Goal: Find specific page/section: Find specific page/section

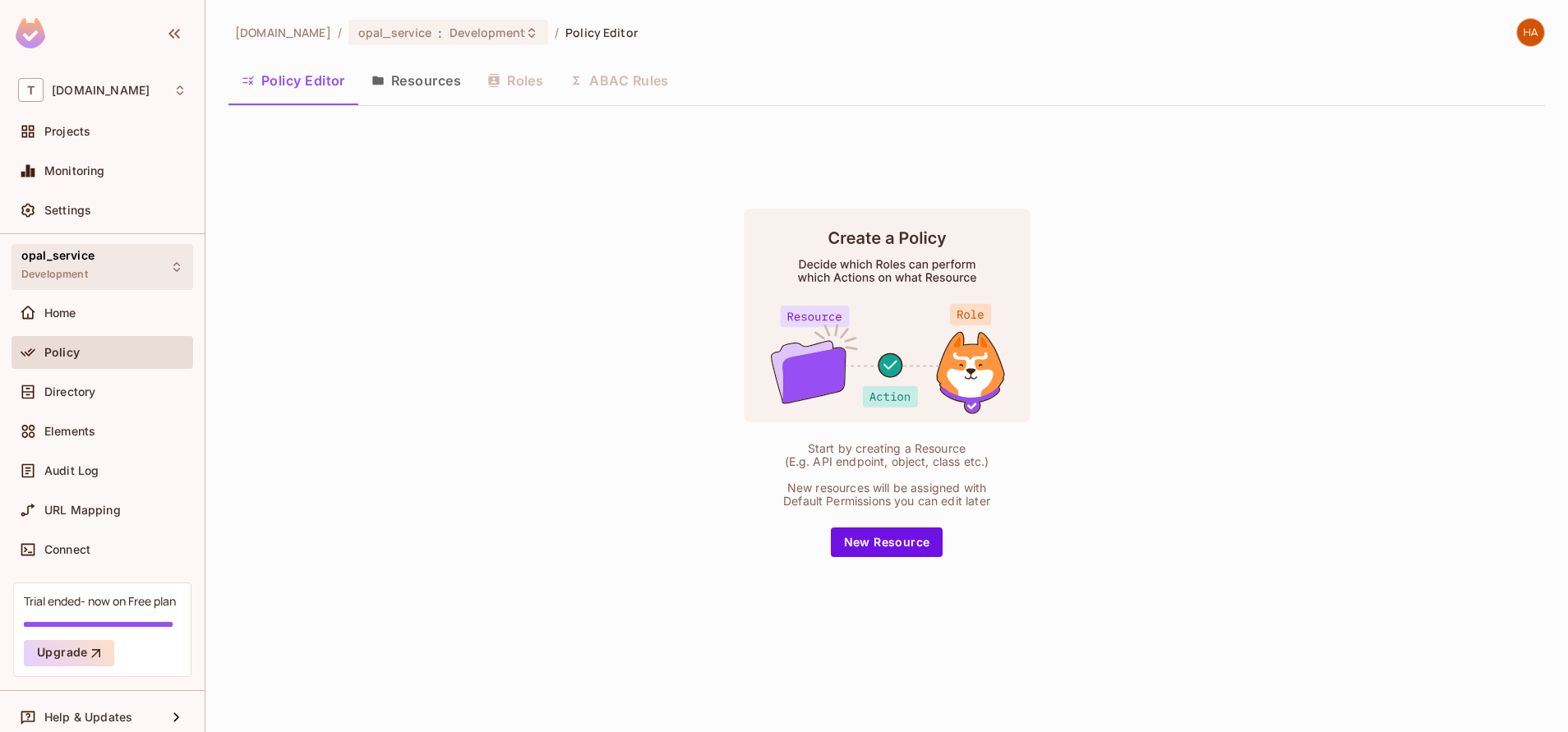
click at [99, 264] on div "opal_service Development" at bounding box center [102, 267] width 182 height 45
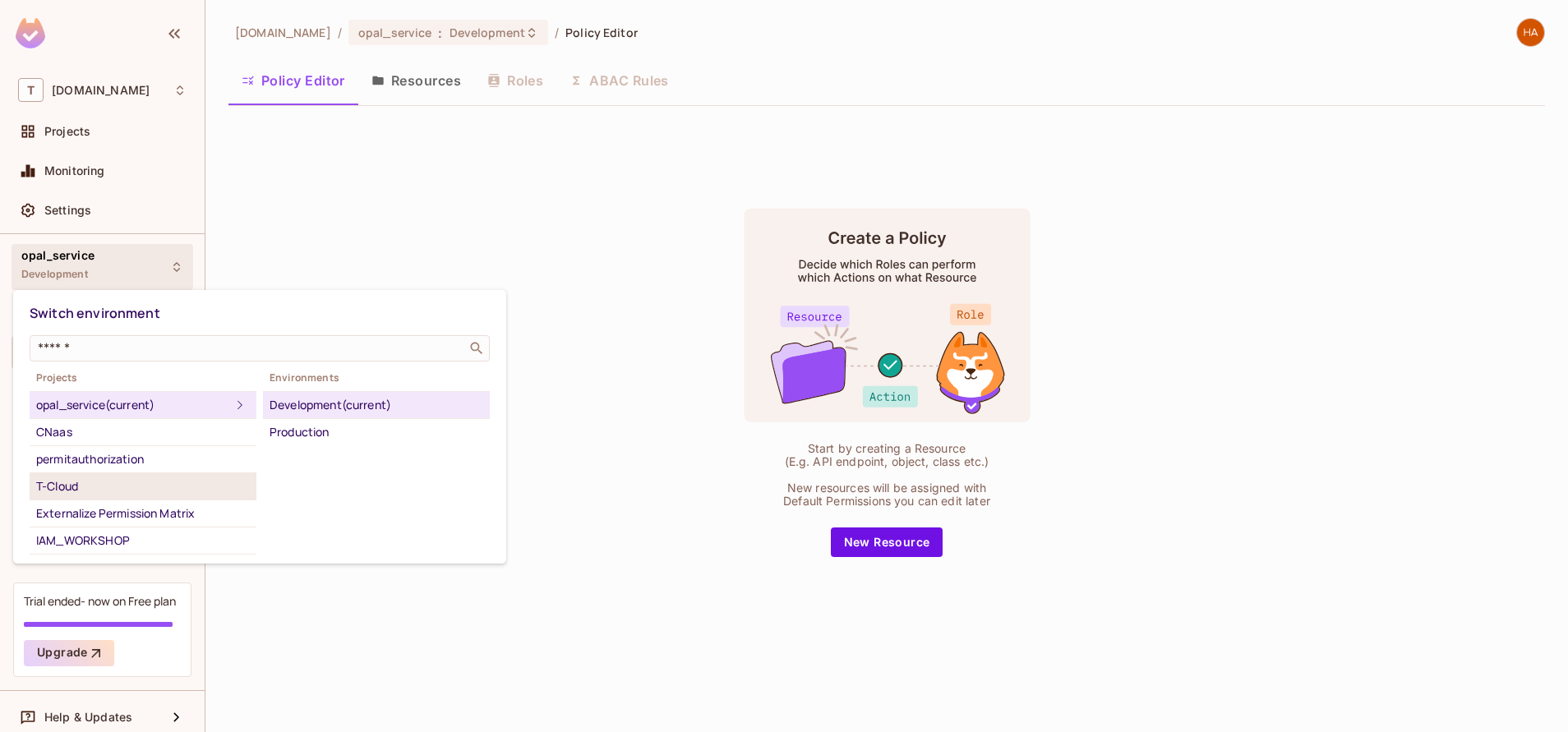
click at [133, 489] on div "T-Cloud" at bounding box center [143, 486] width 214 height 20
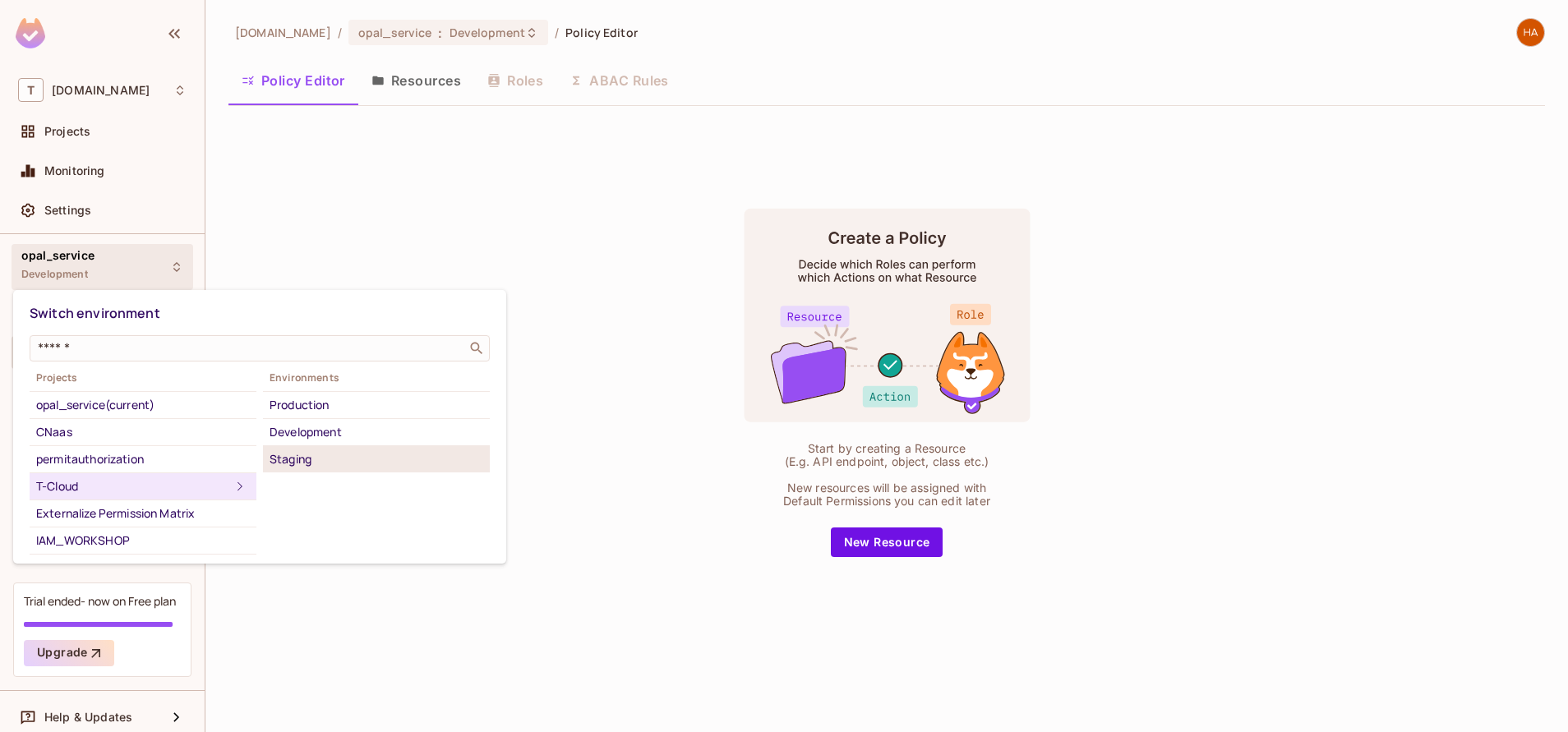
click at [351, 465] on div "Staging" at bounding box center [377, 459] width 214 height 20
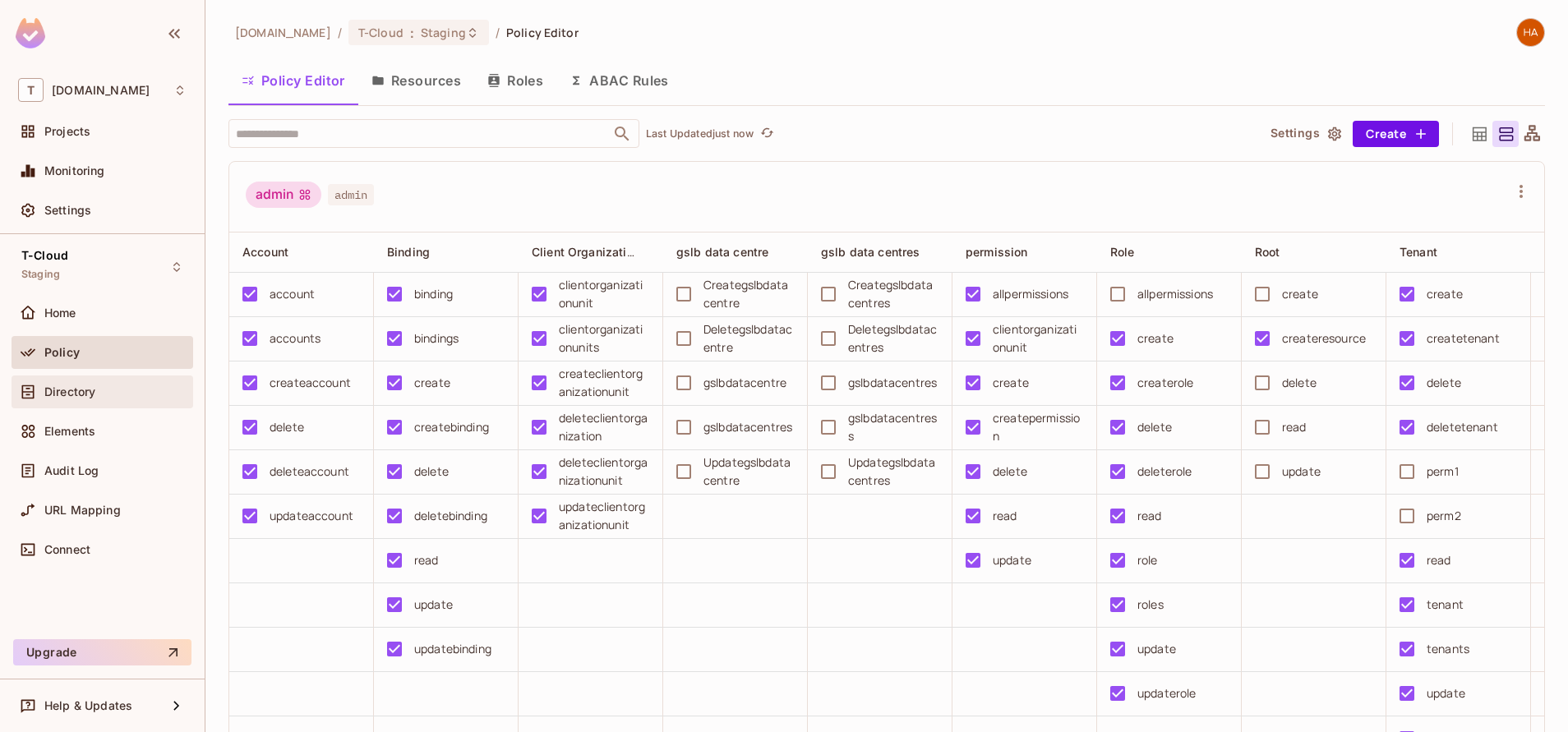
click at [69, 405] on div "Directory" at bounding box center [102, 391] width 182 height 33
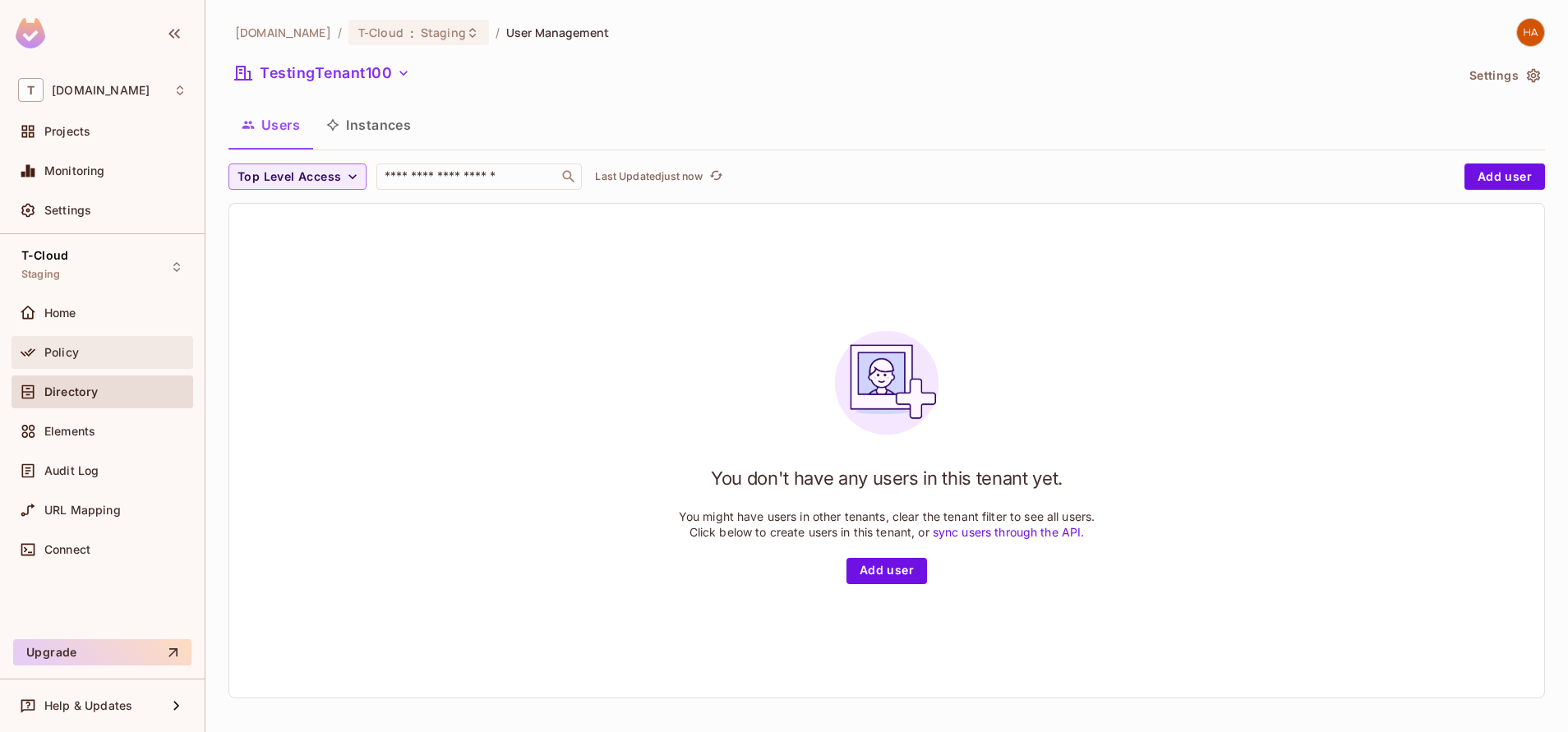
click at [37, 351] on span at bounding box center [27, 352] width 20 height 20
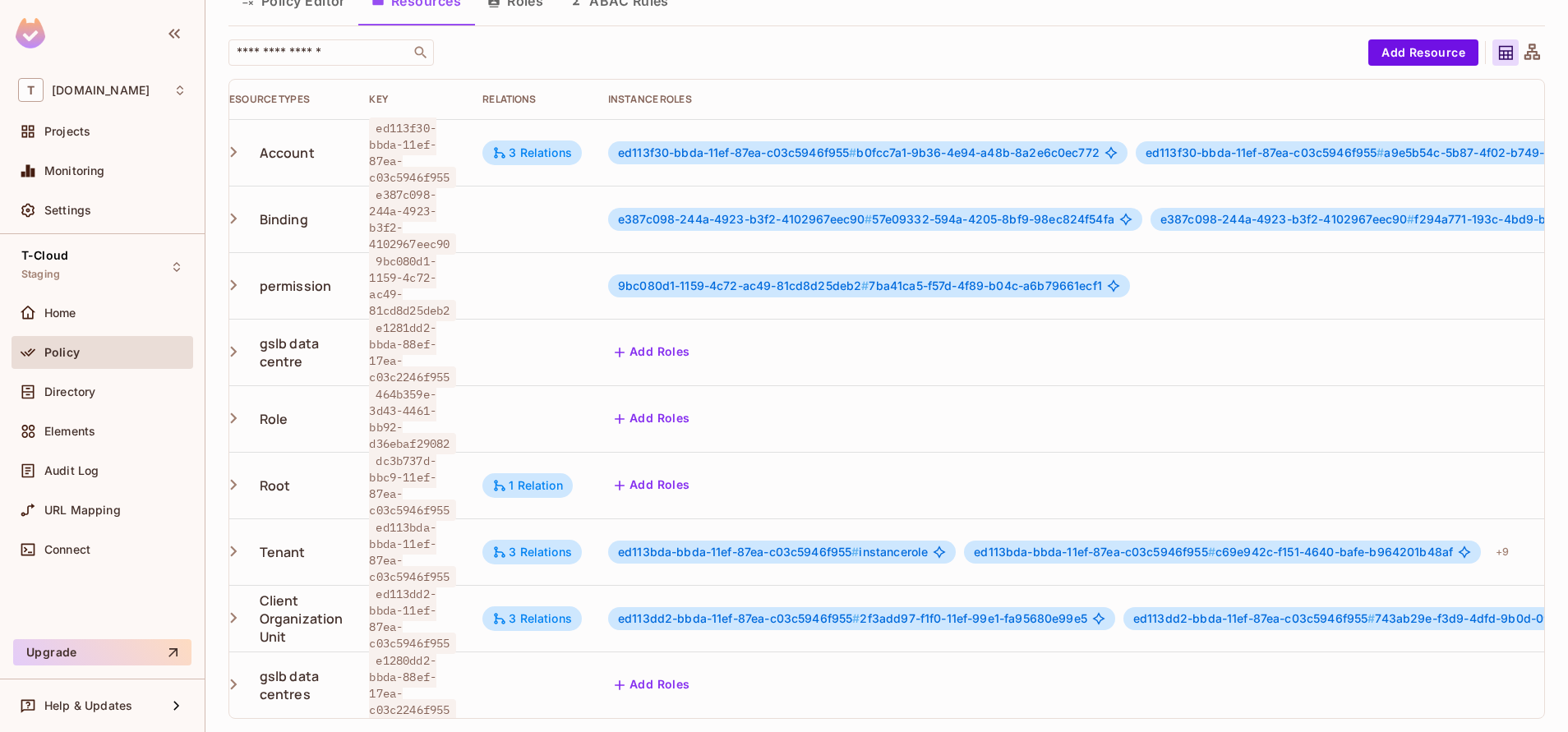
scroll to position [3, 20]
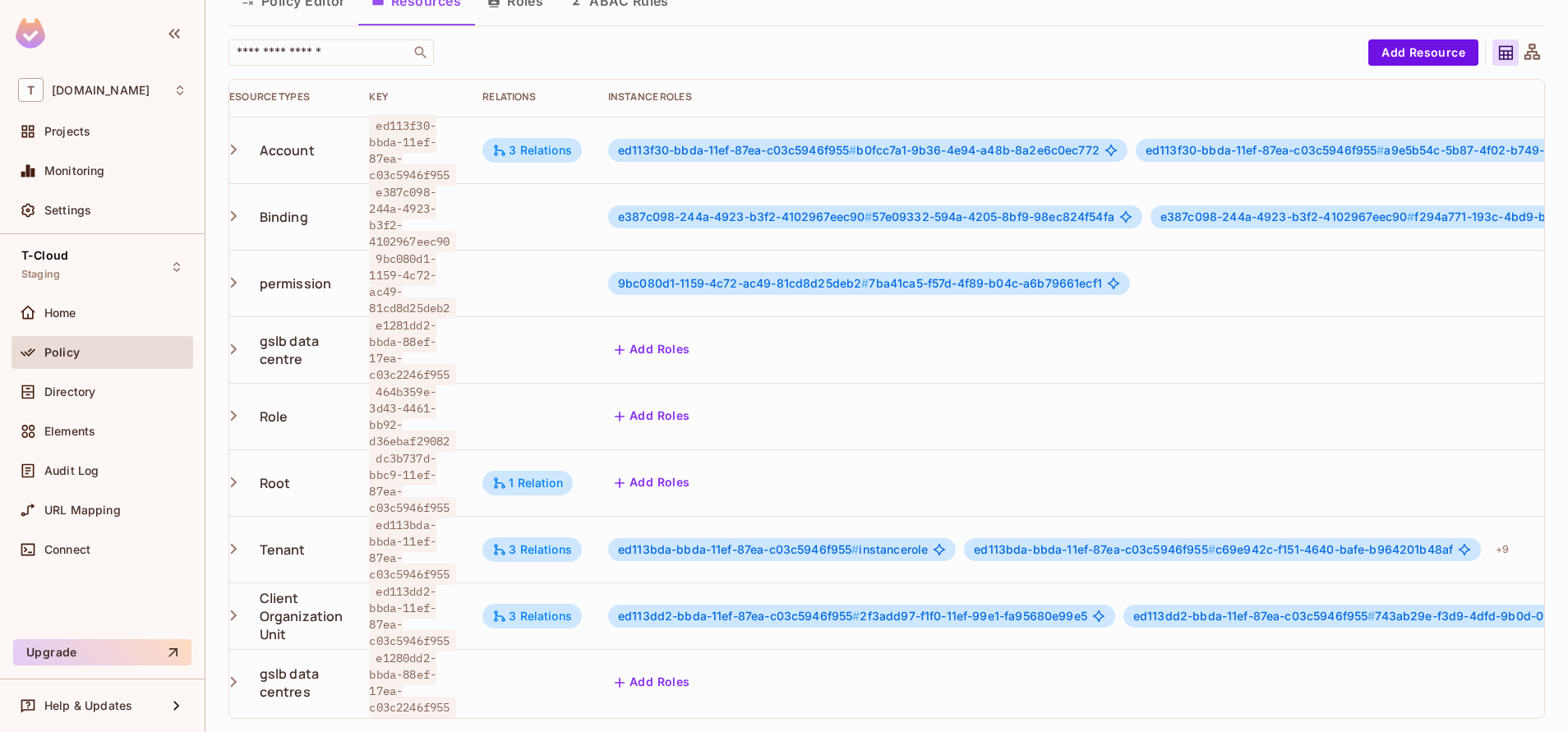
click at [1148, 77] on th "Instance roles" at bounding box center [1160, 96] width 1130 height 39
click at [530, 542] on div "3 Relations" at bounding box center [531, 549] width 80 height 15
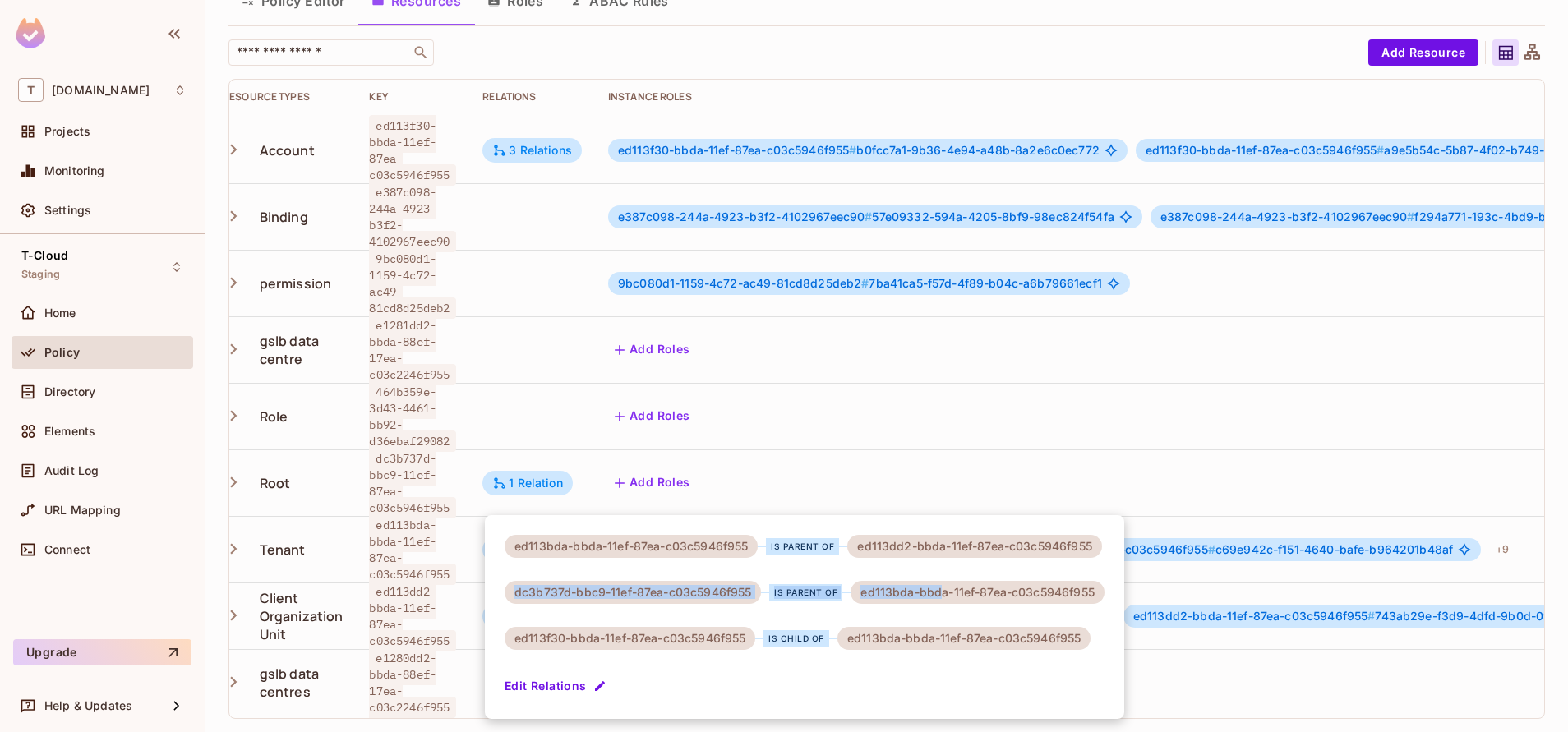
drag, startPoint x: 517, startPoint y: 605, endPoint x: 939, endPoint y: 598, distance: 422.1
click at [939, 598] on div "ed113bda-bbda-11ef-87ea-c03c5946f955 is parent of ed113dd2-bbda-11ef-87ea-c03c5…" at bounding box center [805, 617] width 640 height 204
click at [939, 46] on div at bounding box center [784, 366] width 1568 height 732
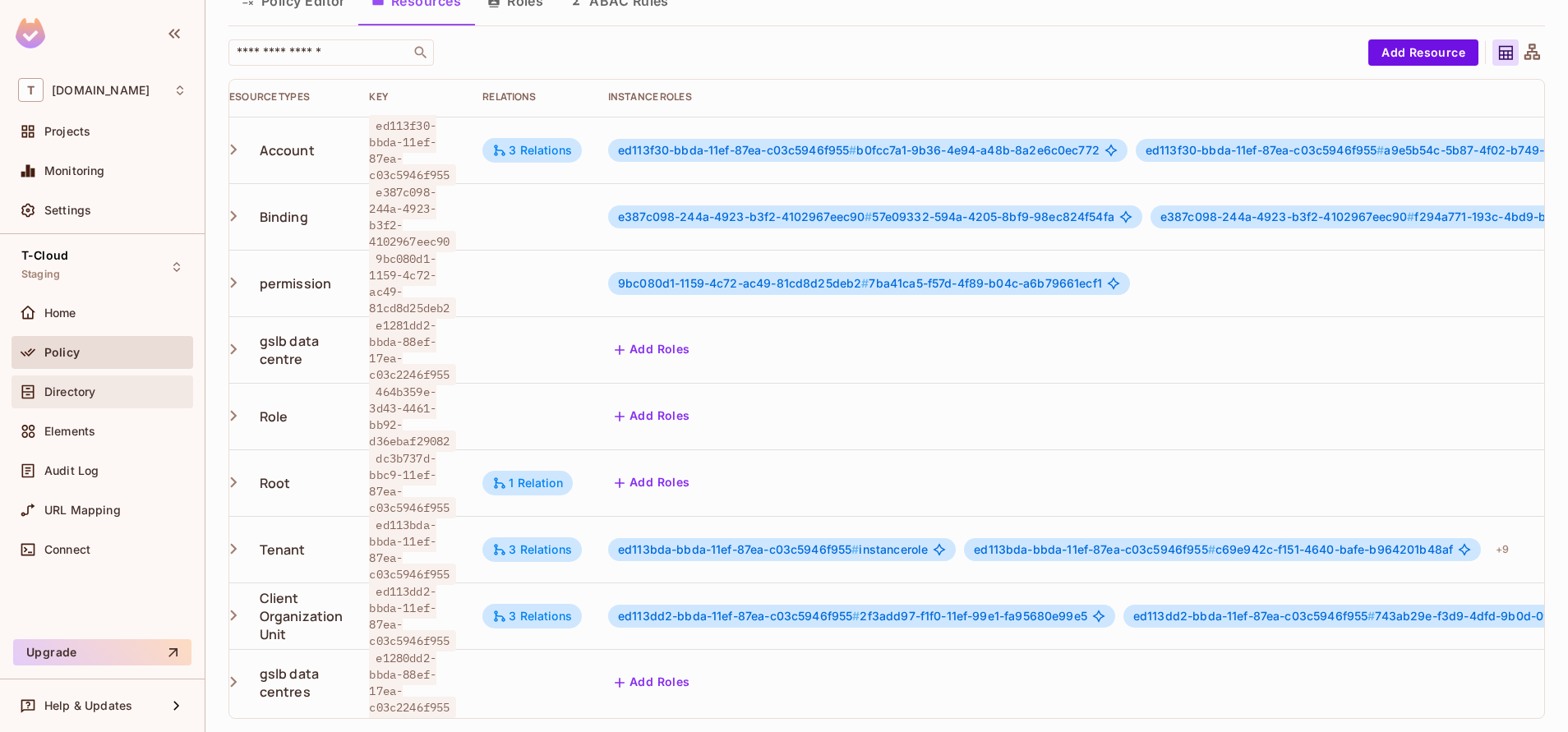
click at [102, 393] on div "Directory" at bounding box center [115, 391] width 142 height 13
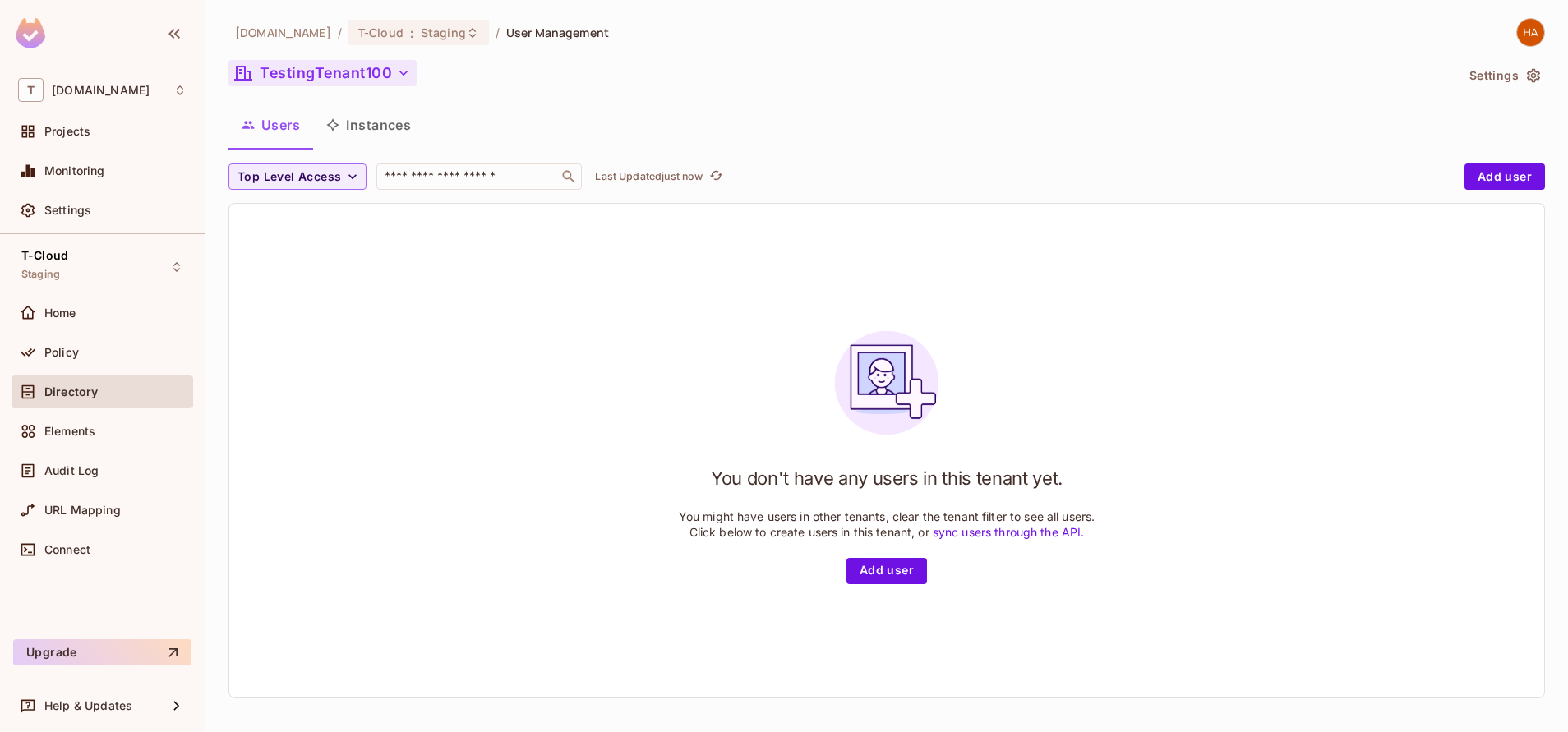
click at [358, 83] on button "TestingTenant100" at bounding box center [322, 73] width 188 height 26
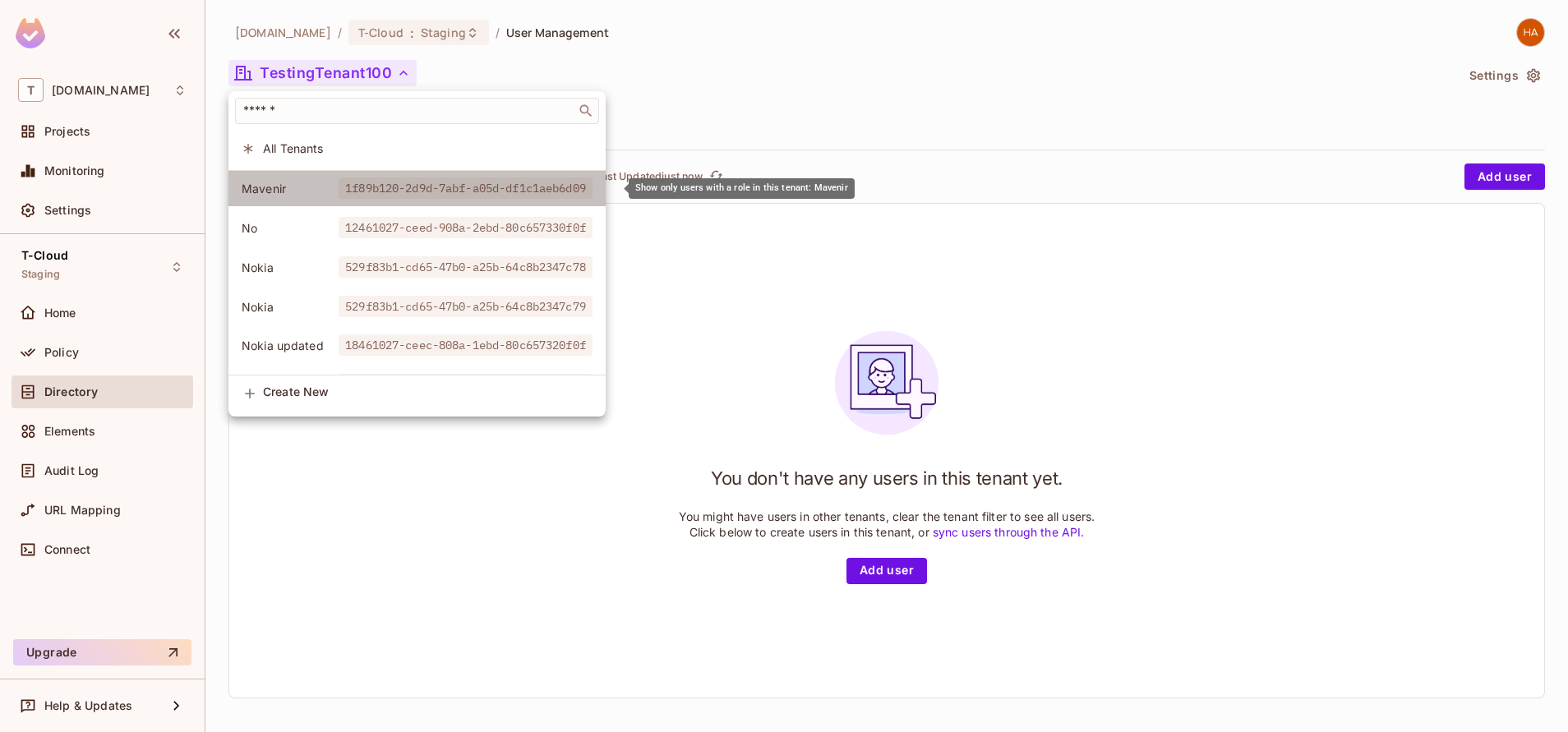
click at [360, 184] on span "1f89b120-2d9d-7abf-a05d-df1c1aeb6d09" at bounding box center [465, 187] width 254 height 22
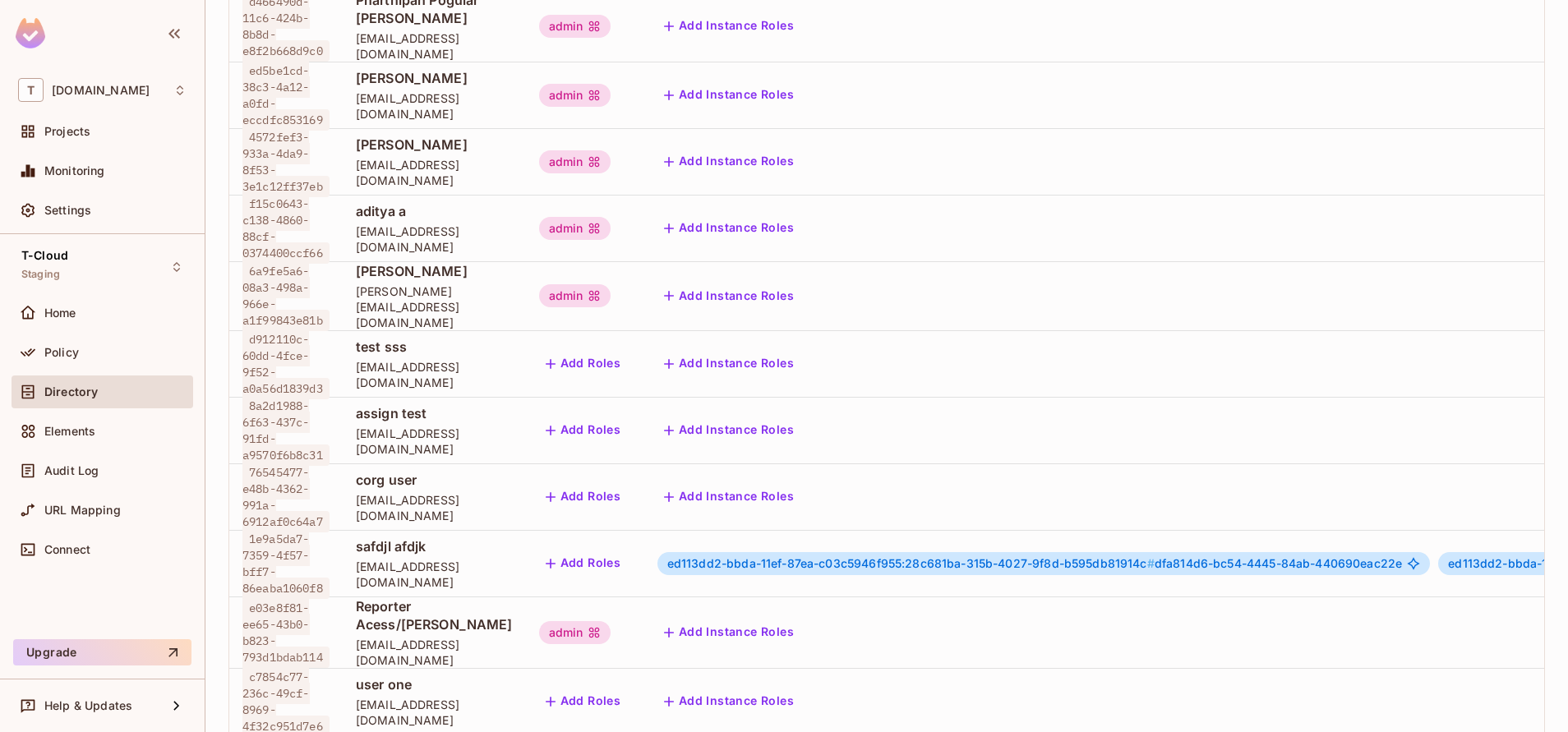
scroll to position [593, 0]
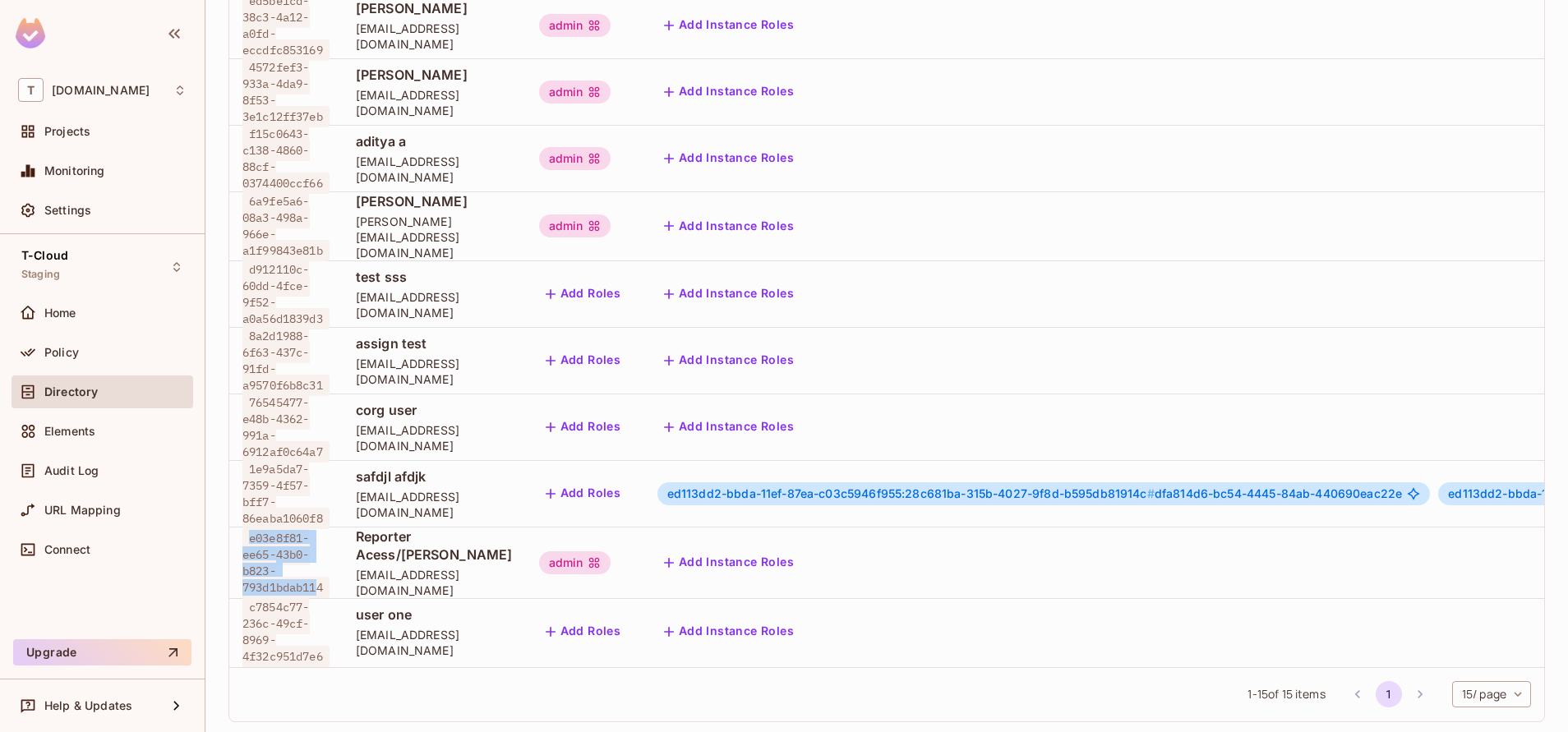
drag, startPoint x: 320, startPoint y: 569, endPoint x: 249, endPoint y: 525, distance: 83.5
click at [249, 527] on span "e03e8f81-ee65-43b0-b823-793d1bdab114" at bounding box center [286, 562] width 87 height 70
click at [620, 568] on td "admin" at bounding box center [584, 562] width 118 height 71
click at [599, 551] on div "admin" at bounding box center [574, 563] width 72 height 23
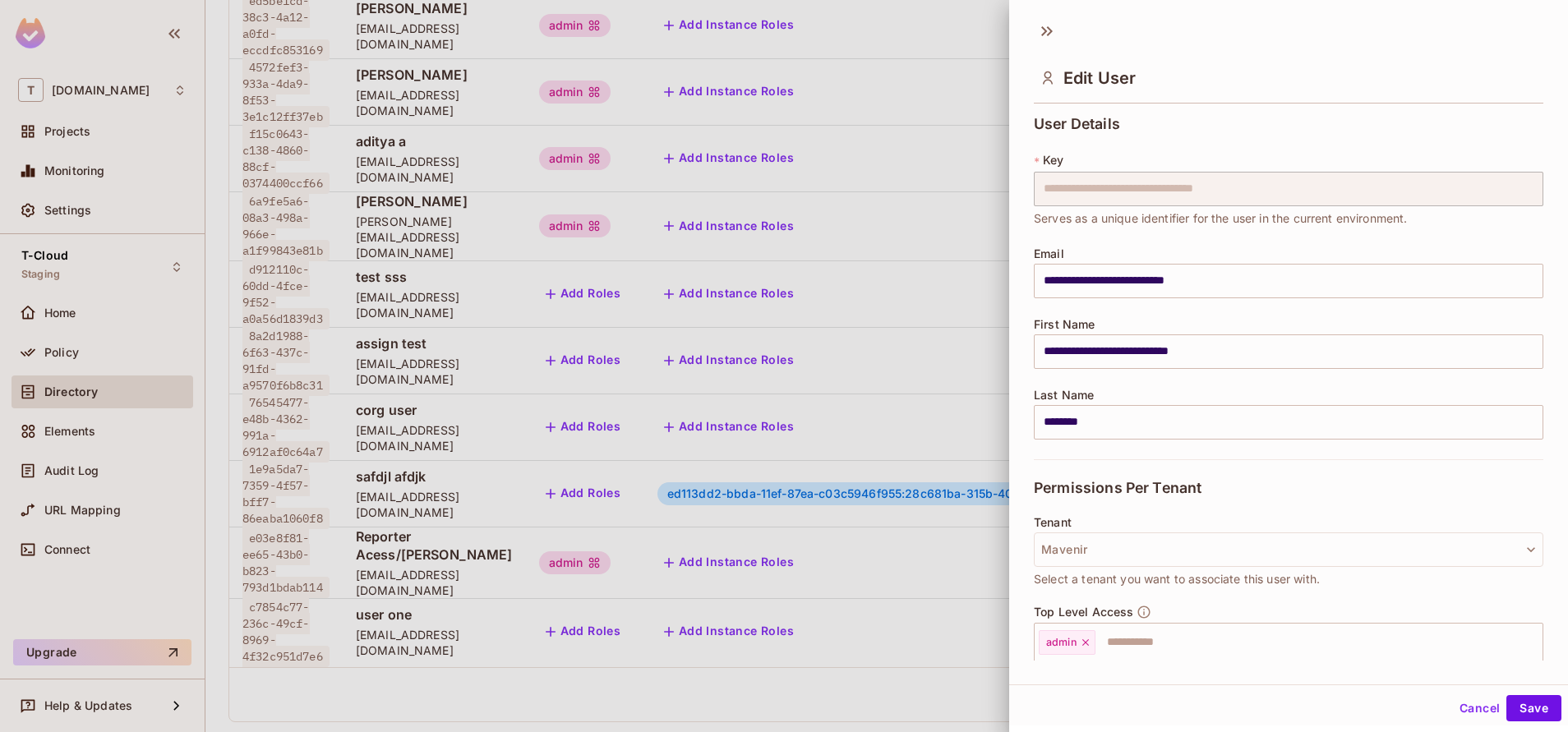
click at [91, 354] on div at bounding box center [784, 366] width 1568 height 732
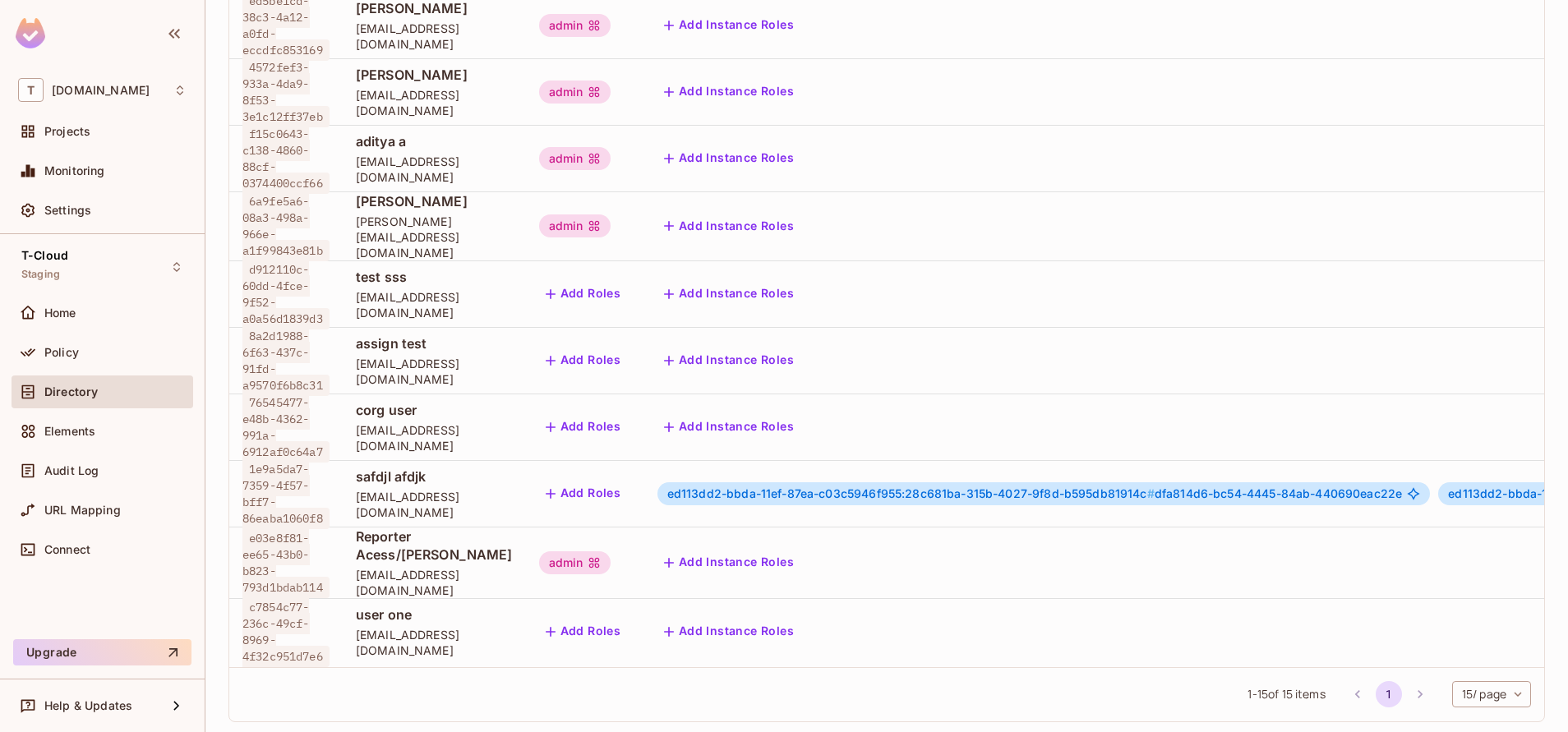
click at [91, 354] on div "Policy" at bounding box center [115, 352] width 142 height 13
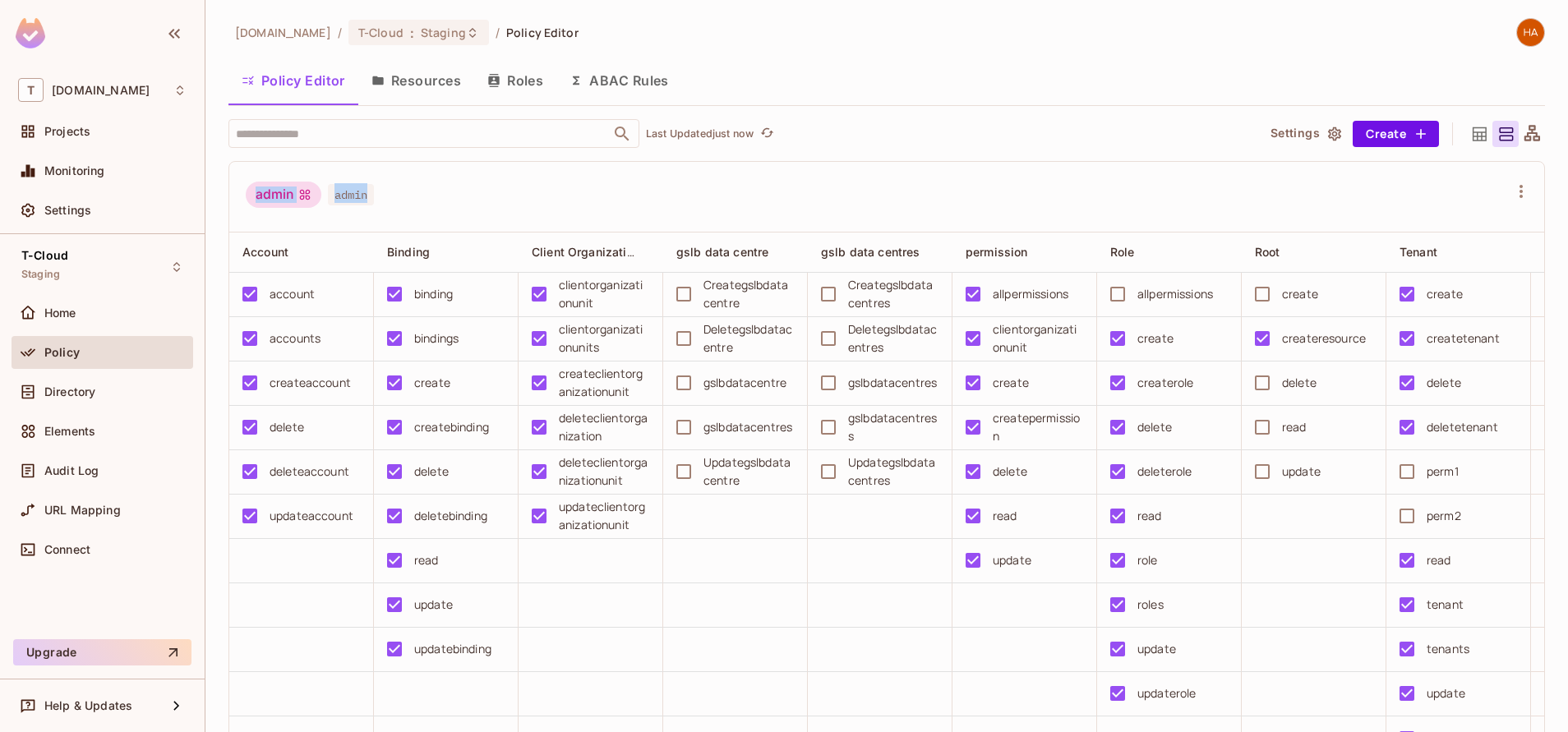
drag, startPoint x: 398, startPoint y: 205, endPoint x: 236, endPoint y: 198, distance: 162.2
click at [236, 198] on div "admin admin" at bounding box center [887, 197] width 1315 height 70
drag, startPoint x: 236, startPoint y: 198, endPoint x: 507, endPoint y: 193, distance: 271.0
click at [507, 193] on div "admin admin" at bounding box center [876, 197] width 1262 height 31
click at [509, 205] on div "admin admin" at bounding box center [876, 197] width 1262 height 31
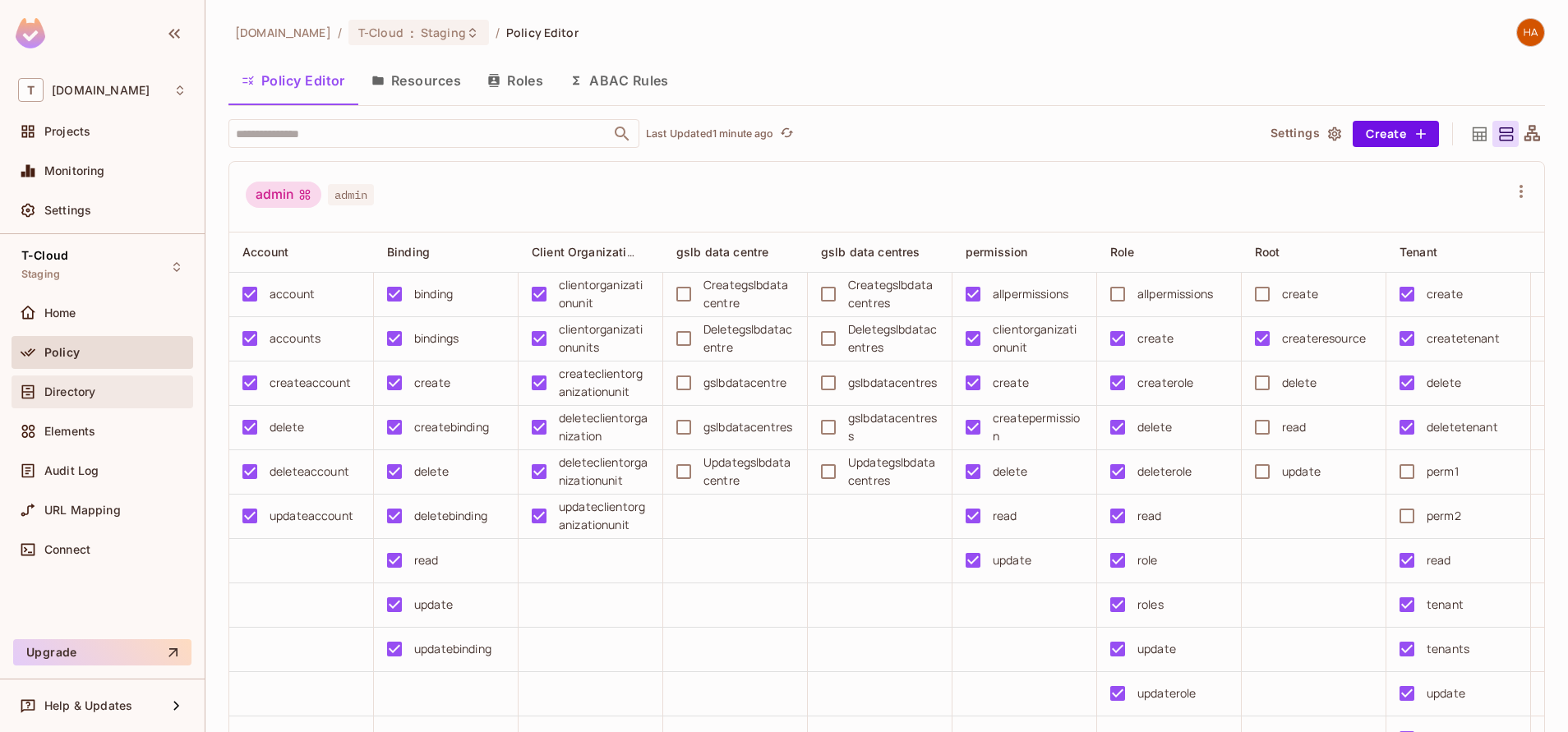
click at [156, 393] on div "Directory" at bounding box center [115, 391] width 142 height 13
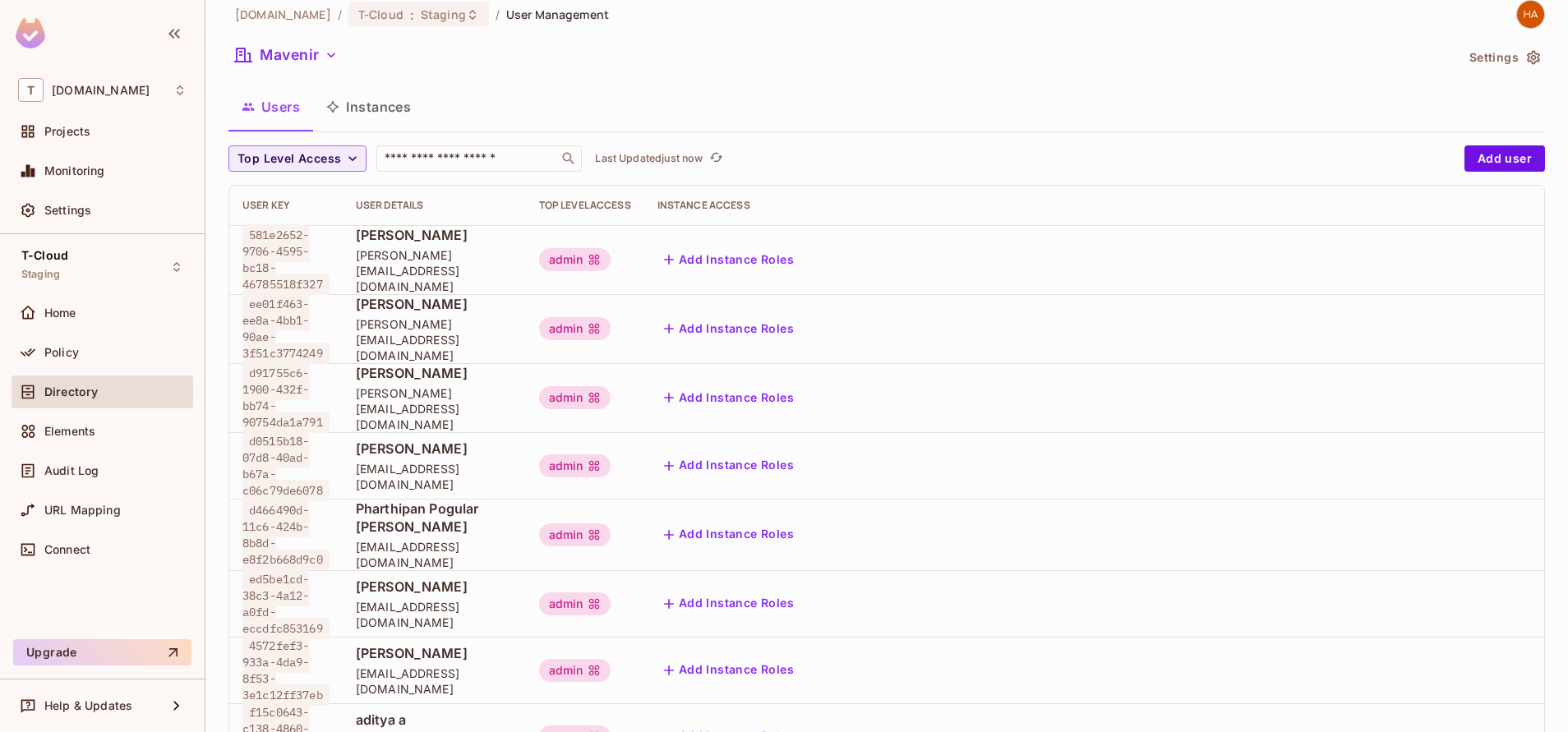
scroll to position [16, 0]
click at [122, 350] on div "Policy" at bounding box center [115, 352] width 142 height 13
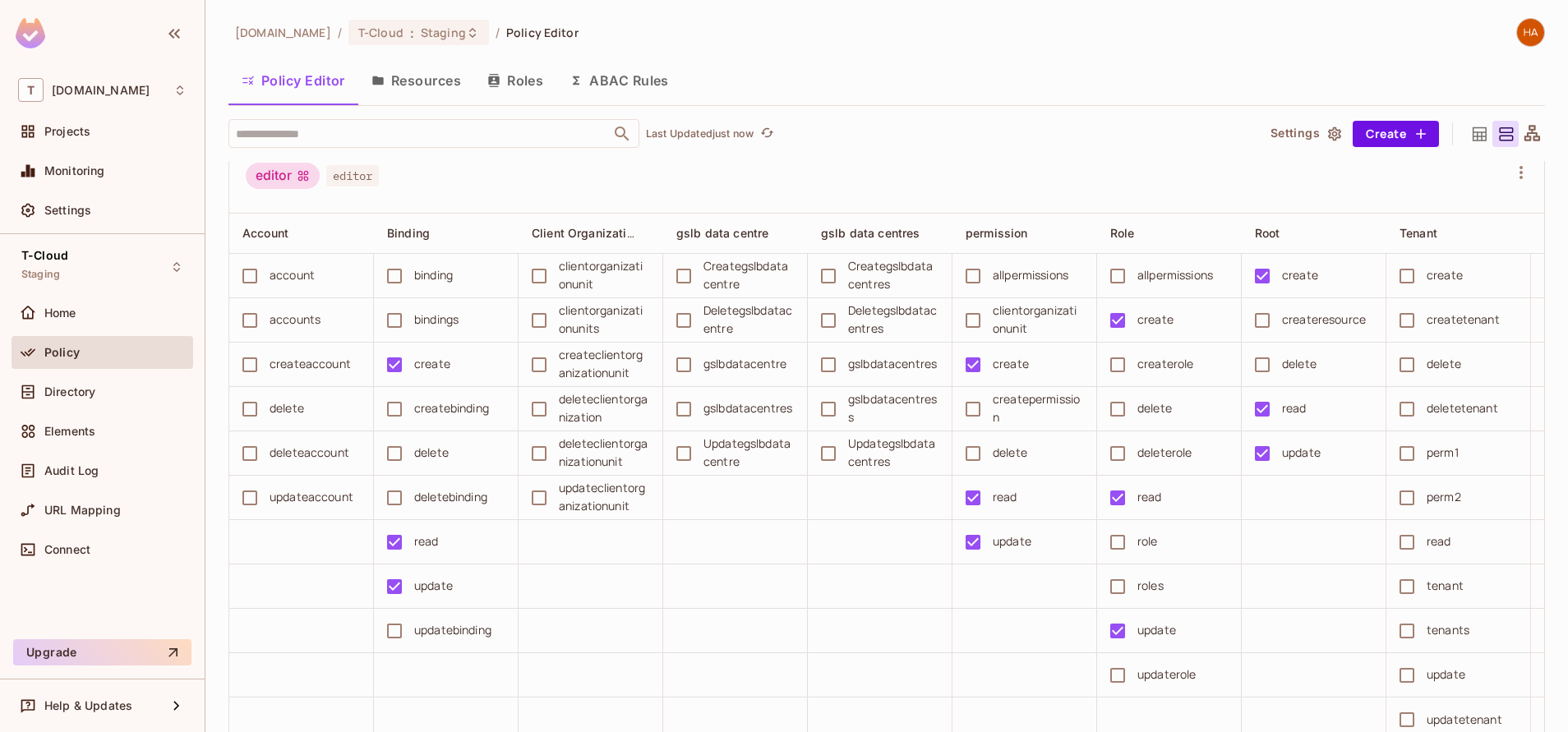
scroll to position [637, 0]
click at [436, 95] on button "Resources" at bounding box center [416, 81] width 116 height 41
